Goal: Go to known website: Go to known website

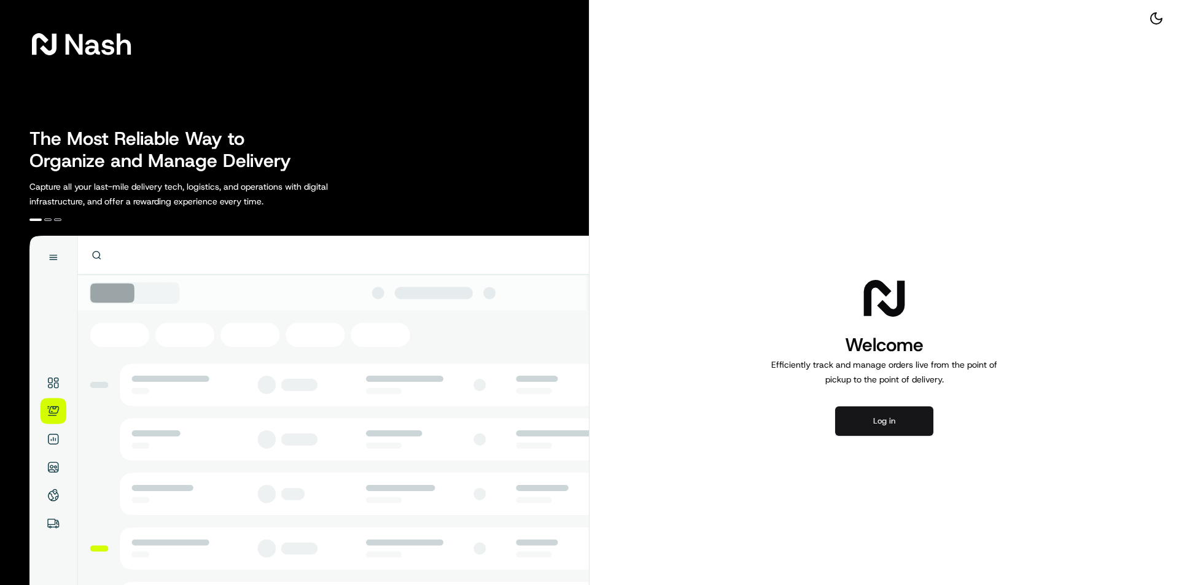
click at [886, 424] on button "Log in" at bounding box center [884, 421] width 98 height 29
